Goal: Communication & Community: Share content

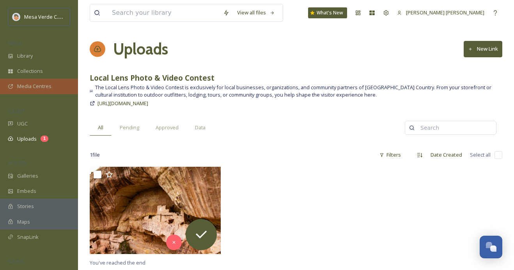
scroll to position [72, 0]
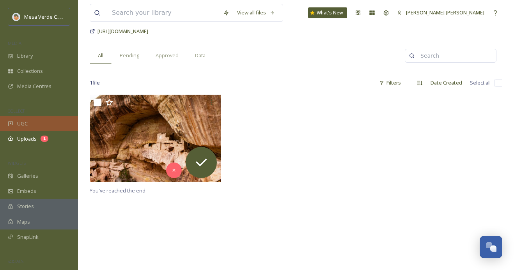
click at [26, 120] on span "UGC" at bounding box center [22, 123] width 11 height 7
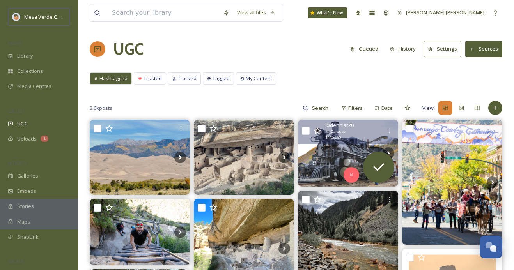
click at [340, 150] on img at bounding box center [348, 153] width 100 height 67
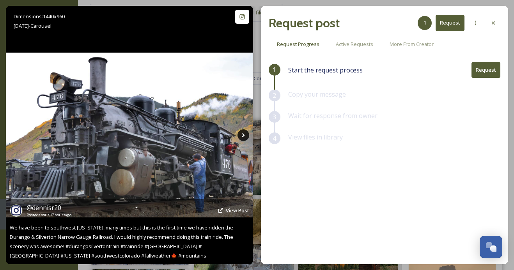
click at [241, 136] on icon at bounding box center [244, 135] width 12 height 12
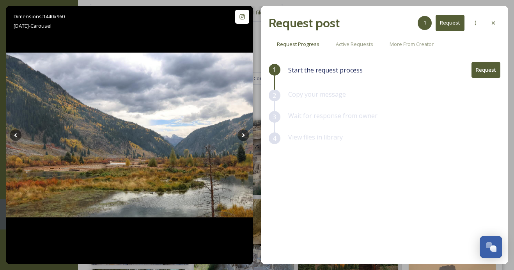
click at [485, 70] on button "Request" at bounding box center [486, 70] width 29 height 16
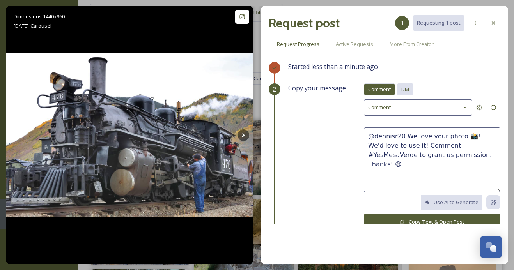
click at [412, 85] on div "DM" at bounding box center [405, 89] width 16 height 12
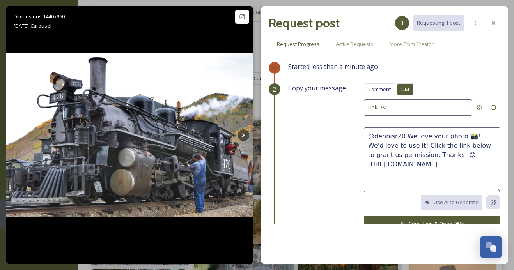
drag, startPoint x: 437, startPoint y: 155, endPoint x: 406, endPoint y: 137, distance: 36.2
click at [406, 137] on textarea "@dennisr20 We love your photo 📸! We'd love to use it! Click the link below to g…" at bounding box center [432, 160] width 137 height 65
paste textarea "These photos are awesome, we hope y’all had a fun trip! We'd love to share thes…"
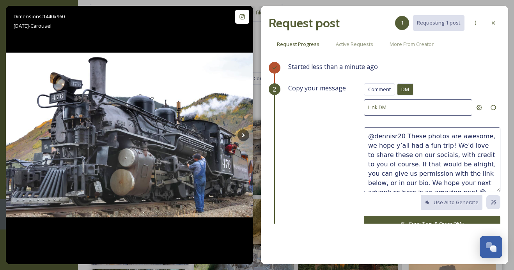
scroll to position [5, 0]
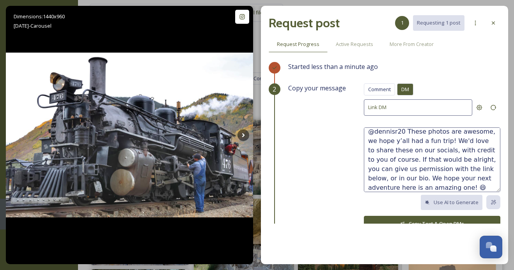
type textarea "@dennisr20 These photos are awesome, we hope y’all had a fun trip! We'd love to…"
click at [392, 220] on button "Copy Text & Open DMs" at bounding box center [432, 224] width 137 height 16
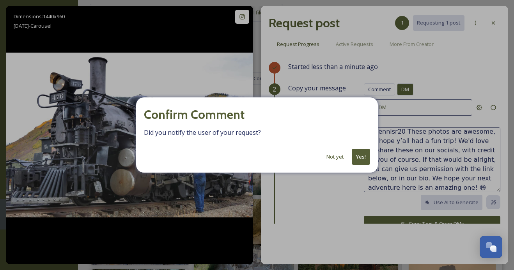
click at [362, 158] on button "Yes!" at bounding box center [361, 157] width 18 height 16
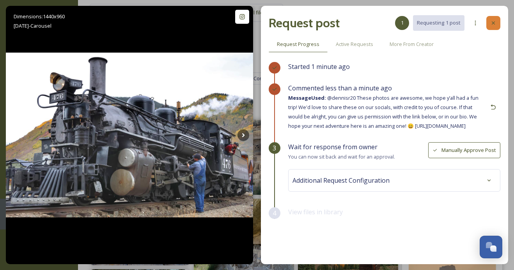
click at [497, 24] on div at bounding box center [493, 23] width 14 height 14
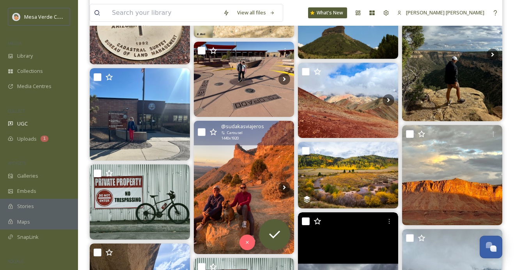
scroll to position [344, 0]
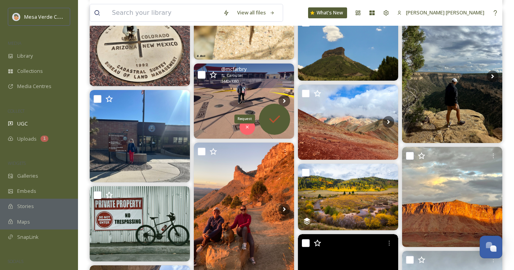
click at [274, 118] on icon at bounding box center [275, 120] width 16 height 16
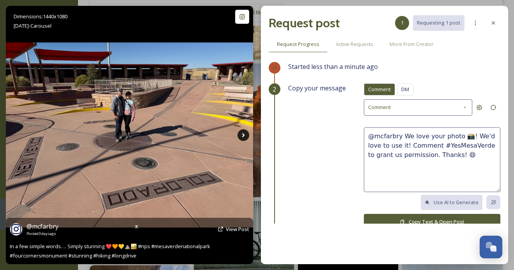
click at [241, 136] on icon at bounding box center [244, 135] width 12 height 12
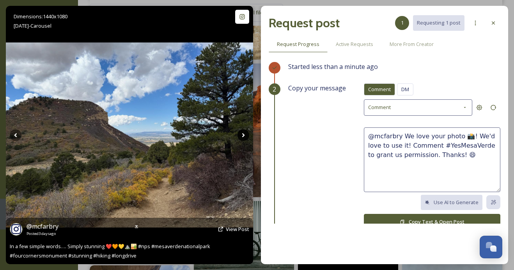
click at [241, 136] on icon at bounding box center [244, 135] width 12 height 12
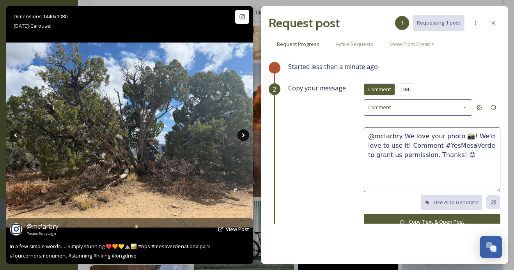
click at [241, 136] on icon at bounding box center [244, 135] width 12 height 12
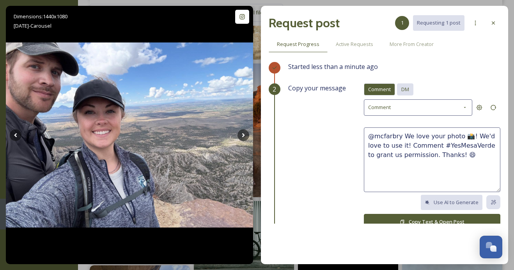
click at [406, 90] on span "DM" at bounding box center [405, 89] width 8 height 7
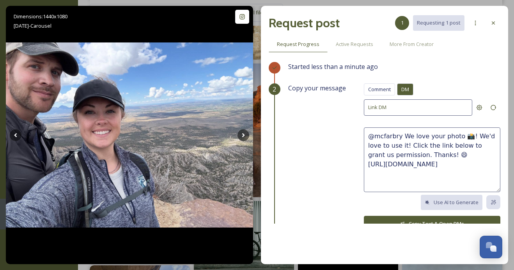
drag, startPoint x: 442, startPoint y: 154, endPoint x: 403, endPoint y: 138, distance: 42.3
click at [403, 138] on textarea "@mcfarbry We love your photo 📸! We'd love to use it! Click the link below to gr…" at bounding box center [432, 160] width 137 height 65
paste textarea "These photos are awesome, we hope y’all had a fun trip! We'd love to share thes…"
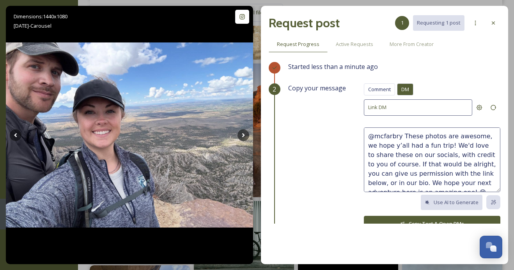
scroll to position [5, 0]
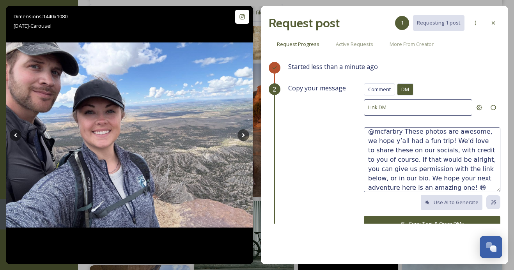
drag, startPoint x: 478, startPoint y: 132, endPoint x: 457, endPoint y: 132, distance: 21.5
click at [457, 132] on textarea "@mcfarbry These photos are awesome, we hope y’all had a fun trip! We'd love to …" at bounding box center [432, 160] width 137 height 65
click at [421, 141] on textarea "@mcfarbry These photos are amazing, we hope y’all had a fun trip! We'd love to …" at bounding box center [432, 160] width 137 height 65
type textarea "@mcfarbry These photos are amazing, we hope y’all had a great trip! We'd love t…"
click at [413, 220] on button "Copy Text & Open DMs" at bounding box center [432, 224] width 137 height 16
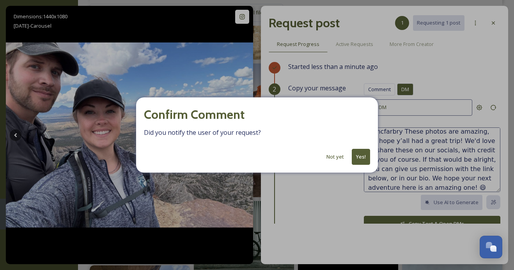
click at [362, 155] on button "Yes!" at bounding box center [361, 157] width 18 height 16
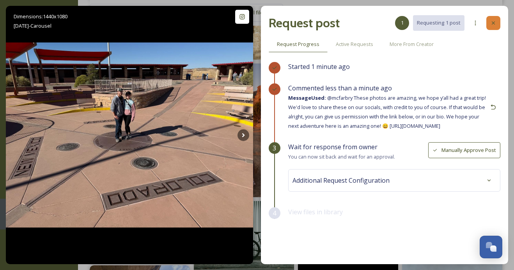
click at [494, 21] on icon at bounding box center [493, 23] width 6 height 6
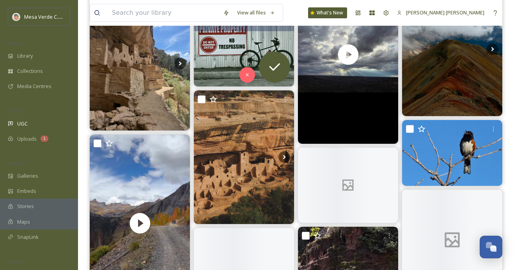
scroll to position [652, 0]
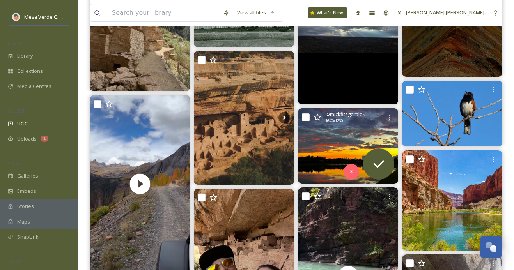
click at [344, 142] on img at bounding box center [348, 145] width 100 height 75
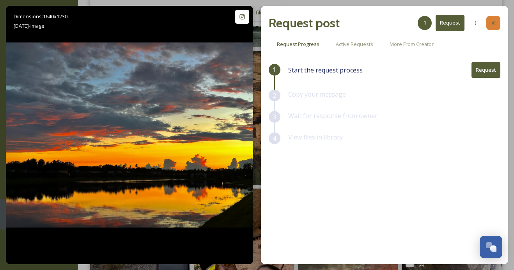
click at [493, 23] on icon at bounding box center [493, 23] width 6 height 6
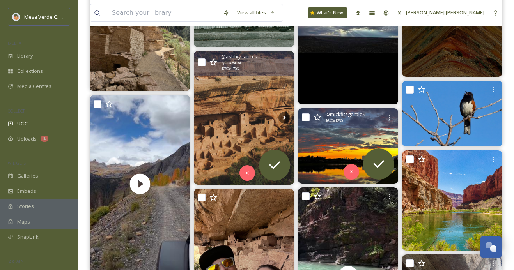
click at [233, 132] on img at bounding box center [244, 118] width 100 height 134
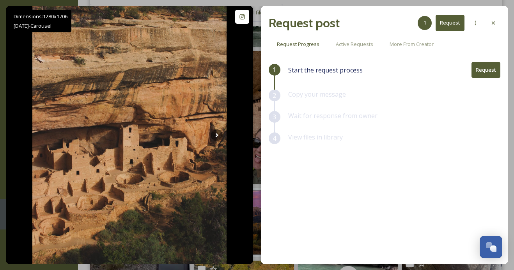
click at [490, 71] on button "Request" at bounding box center [486, 70] width 29 height 16
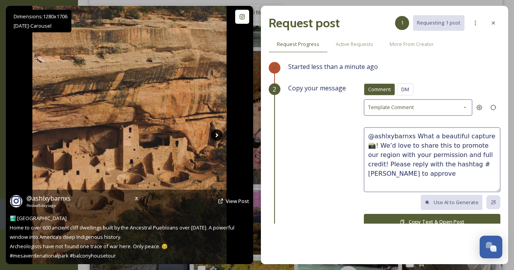
click at [217, 137] on icon at bounding box center [217, 135] width 12 height 12
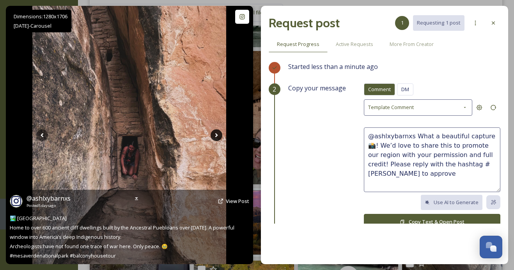
click at [217, 137] on icon at bounding box center [217, 135] width 12 height 12
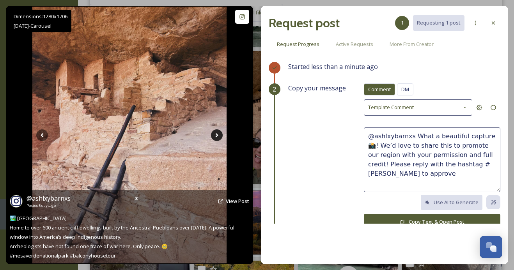
click at [217, 137] on icon at bounding box center [217, 135] width 12 height 12
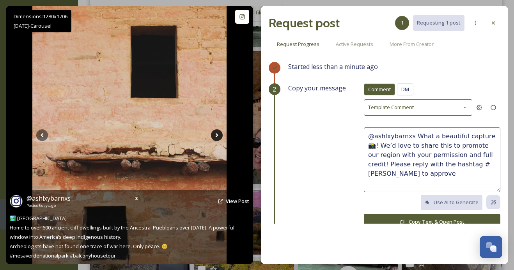
click at [217, 137] on icon at bounding box center [217, 135] width 12 height 12
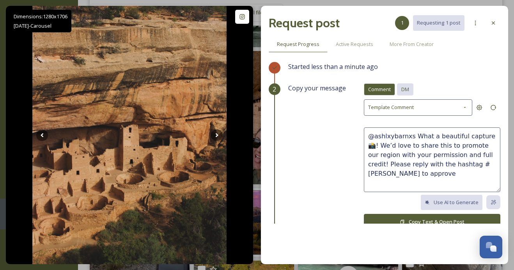
click at [411, 92] on div "DM" at bounding box center [405, 89] width 16 height 12
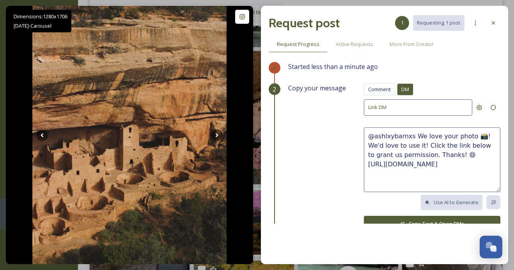
drag, startPoint x: 441, startPoint y: 152, endPoint x: 413, endPoint y: 136, distance: 31.4
click at [413, 136] on textarea "@ashlxybarnxs We love your photo 📸! We'd love to use it! Click the link below t…" at bounding box center [432, 160] width 137 height 65
paste textarea "These photos are awesome, we hope y’all had a fun trip! We'd love to share thes…"
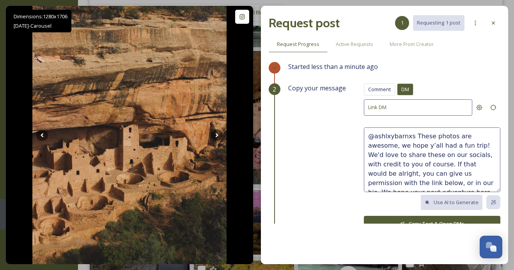
drag, startPoint x: 490, startPoint y: 130, endPoint x: 463, endPoint y: 135, distance: 26.9
click at [463, 135] on textarea "@ashlxybarnxs These photos are awesome, we hope y’all had a fun trip! We'd love…" at bounding box center [432, 160] width 137 height 65
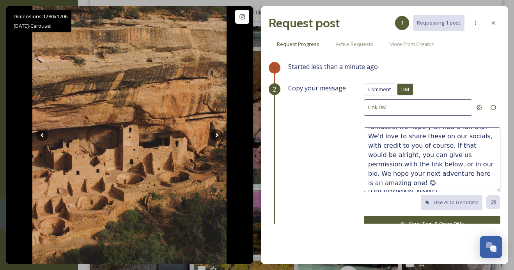
drag, startPoint x: 400, startPoint y: 174, endPoint x: 377, endPoint y: 174, distance: 23.4
click at [377, 174] on textarea "@ashlxybarnxs These photos are fantastic, we hope y’all had a fun trip! We'd lo…" at bounding box center [432, 160] width 137 height 65
click at [404, 175] on textarea "@ashlxybarnxs These photos are fantastic, we hope y’all had a fun trip! We'd lo…" at bounding box center [432, 160] width 137 height 65
type textarea "@ashlxybarnxs These photos are fantastic, we hope y’all had a fun trip! We'd lo…"
click at [401, 219] on button "Copy Text & Open DMs" at bounding box center [432, 224] width 137 height 16
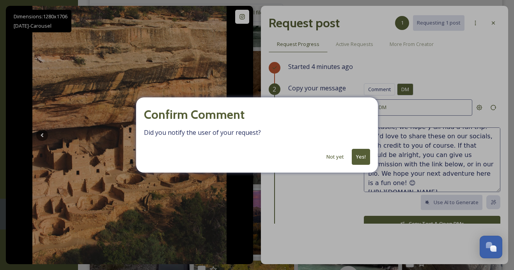
click at [364, 155] on button "Yes!" at bounding box center [361, 157] width 18 height 16
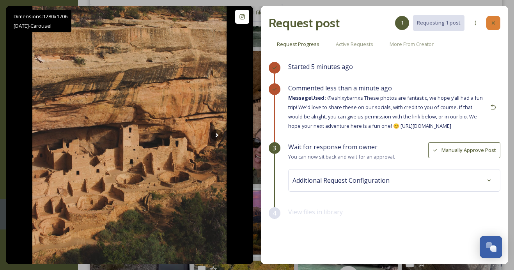
click at [493, 23] on icon at bounding box center [493, 22] width 3 height 3
